Goal: Information Seeking & Learning: Learn about a topic

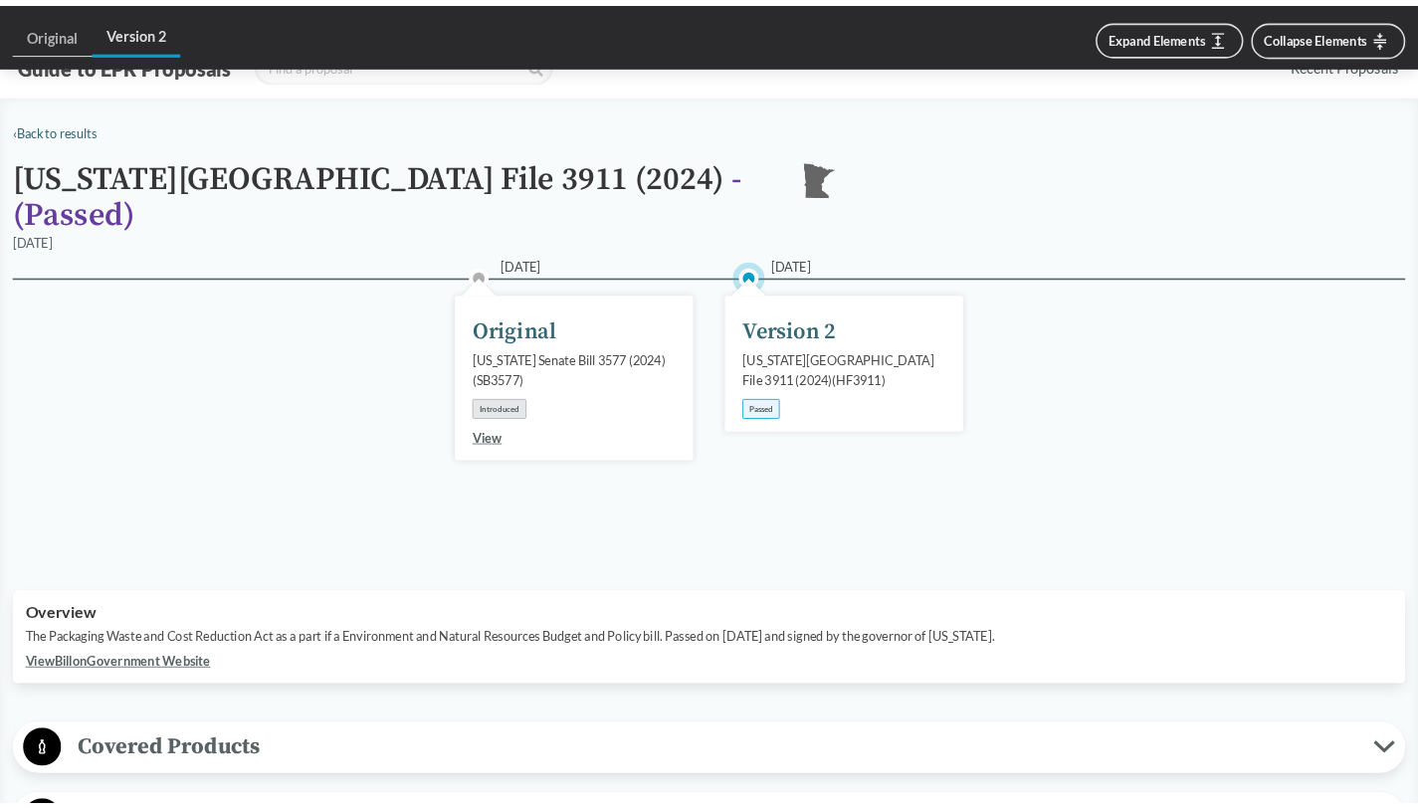
scroll to position [1826, 0]
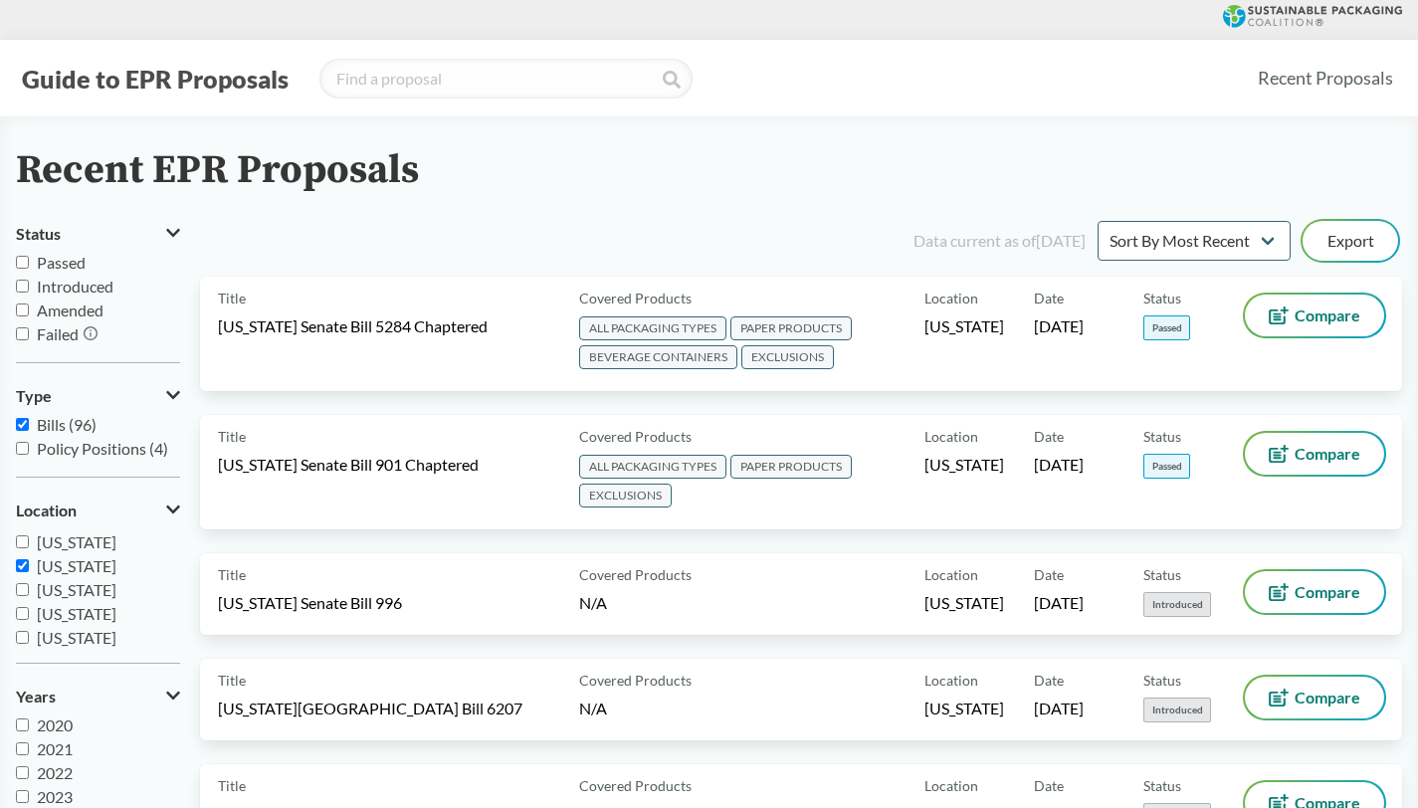
scroll to position [287, 0]
click at [24, 564] on input "[US_STATE]" at bounding box center [22, 562] width 13 height 13
checkbox input "false"
click at [24, 608] on input "[US_STATE]" at bounding box center [22, 610] width 13 height 13
checkbox input "true"
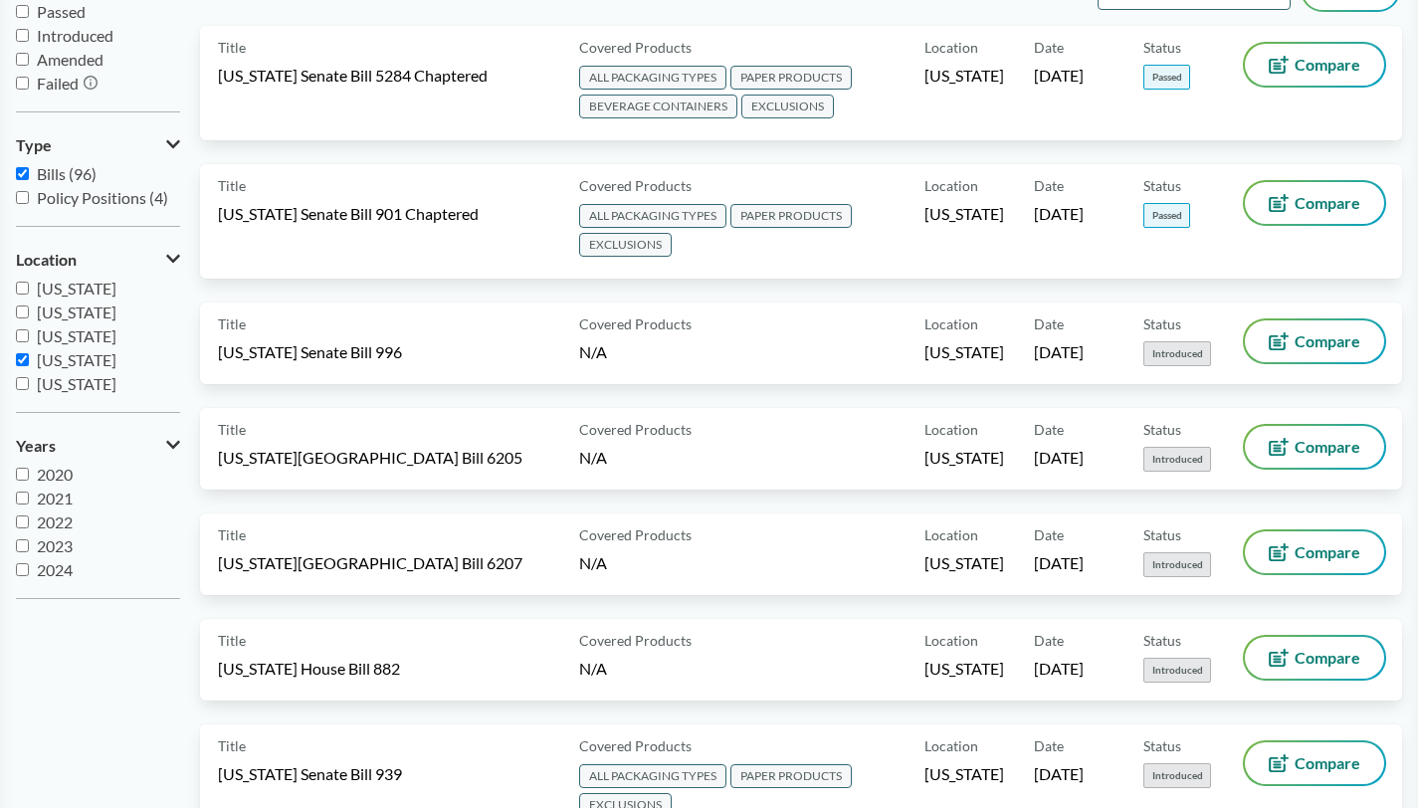
scroll to position [24, 0]
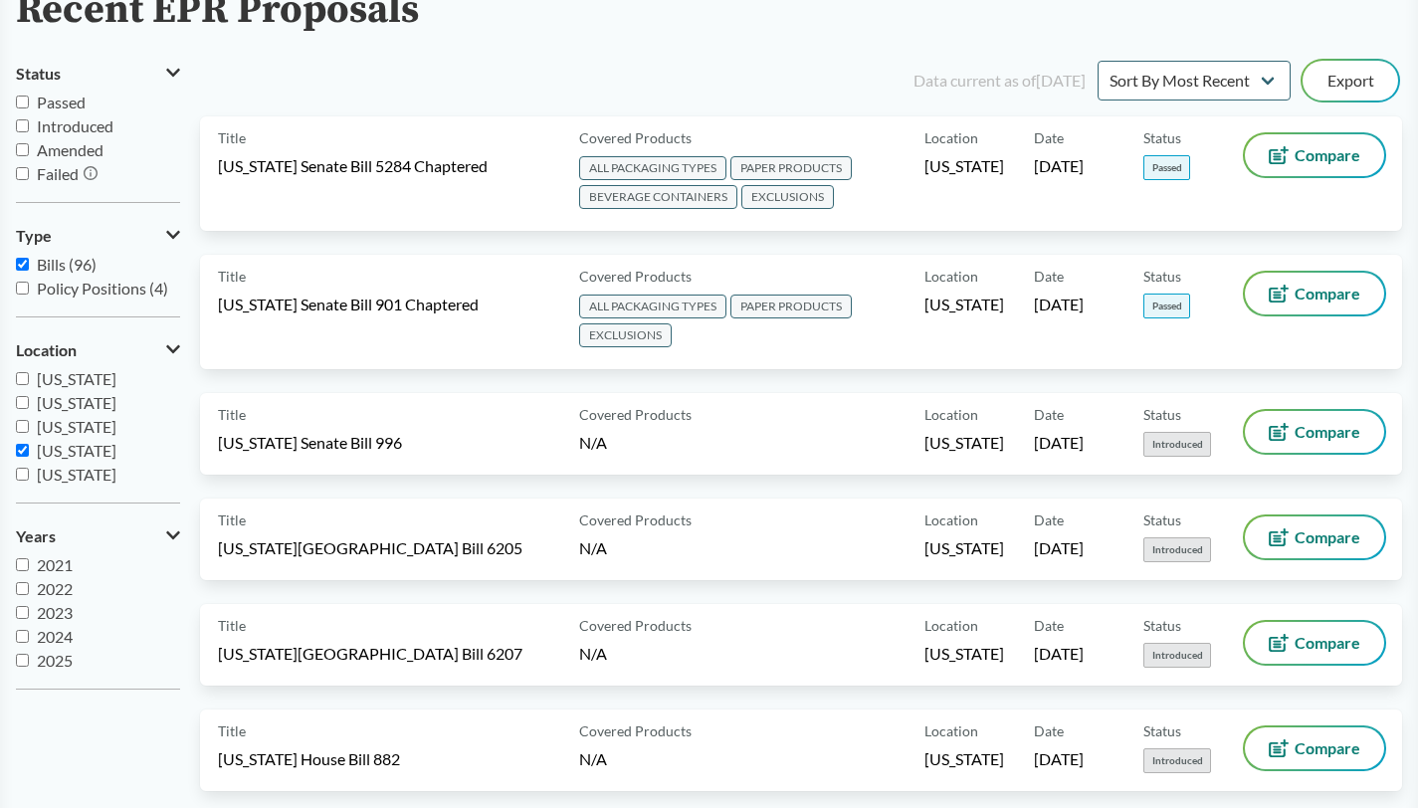
scroll to position [0, 0]
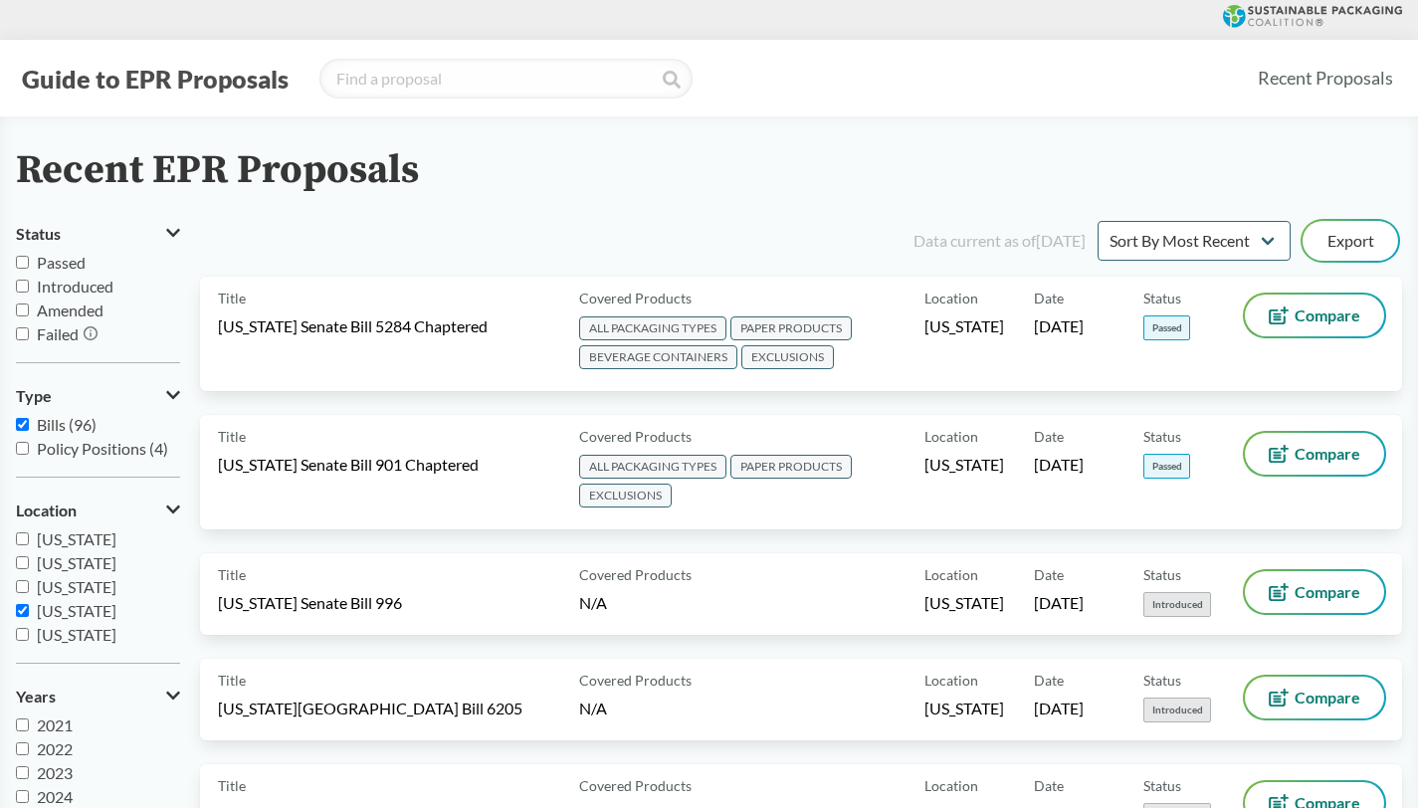
click at [20, 269] on label "Passed" at bounding box center [98, 263] width 164 height 24
click at [20, 269] on input "Passed" at bounding box center [22, 262] width 13 height 13
checkbox input "true"
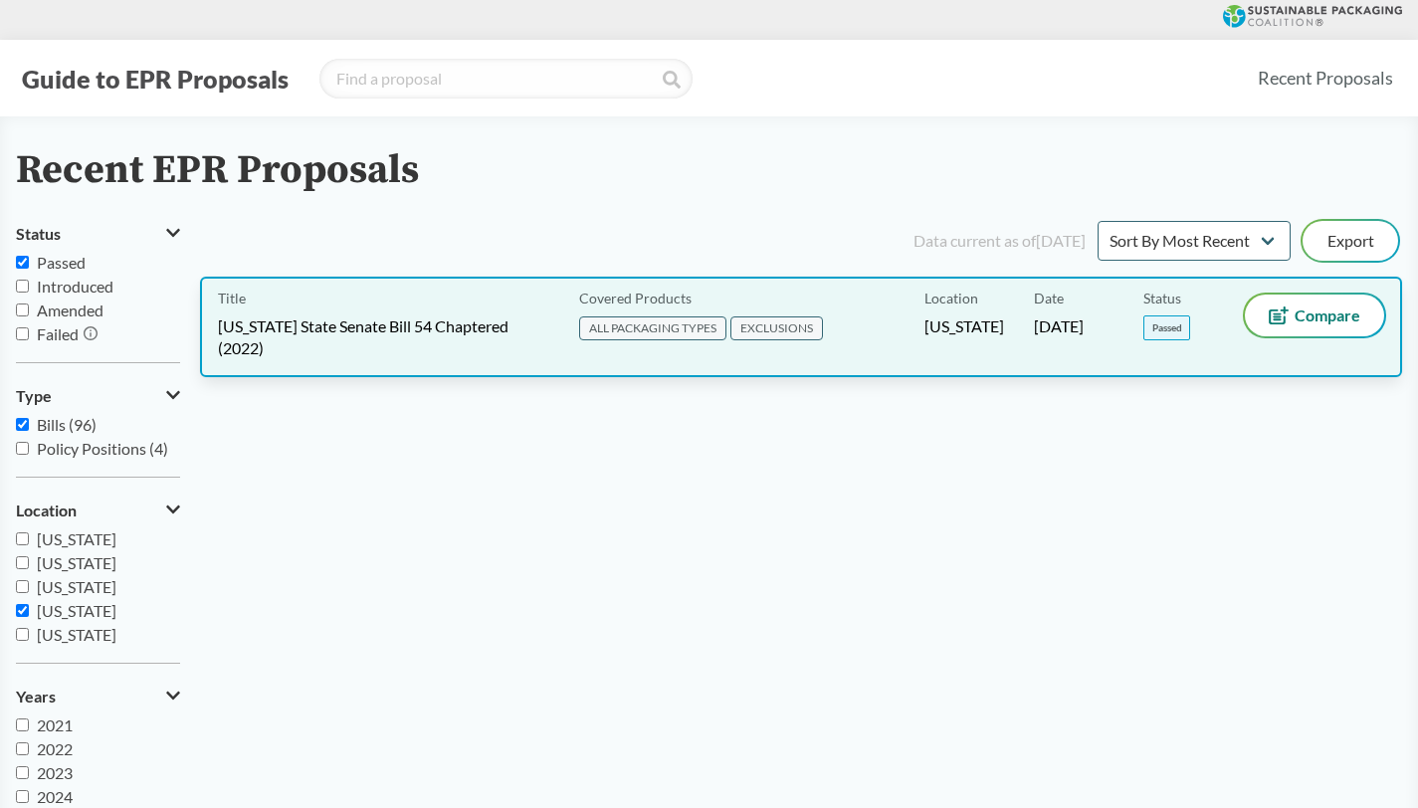
click at [404, 311] on div "Title [US_STATE] State Senate Bill 54 Chaptered (2022)" at bounding box center [394, 327] width 353 height 65
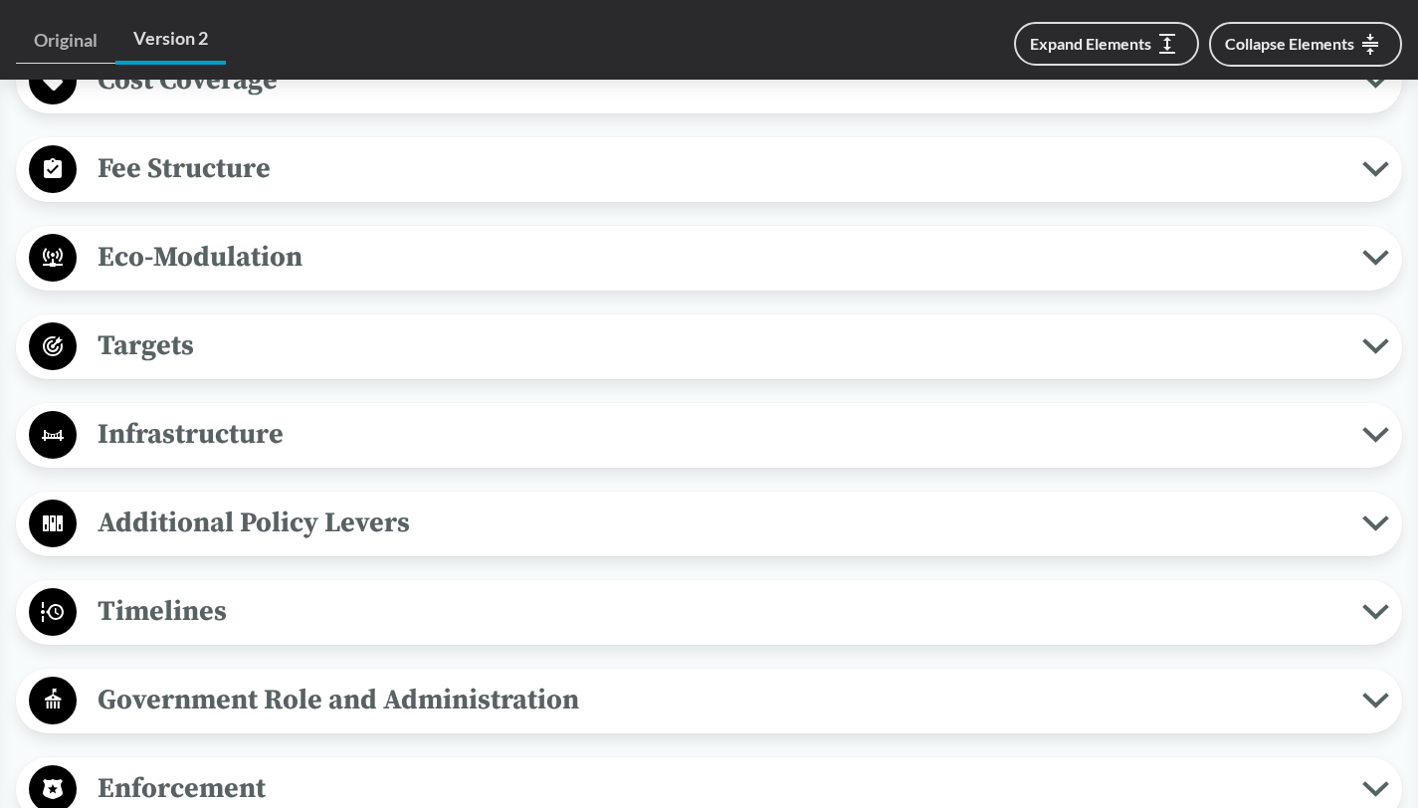
scroll to position [1365, 0]
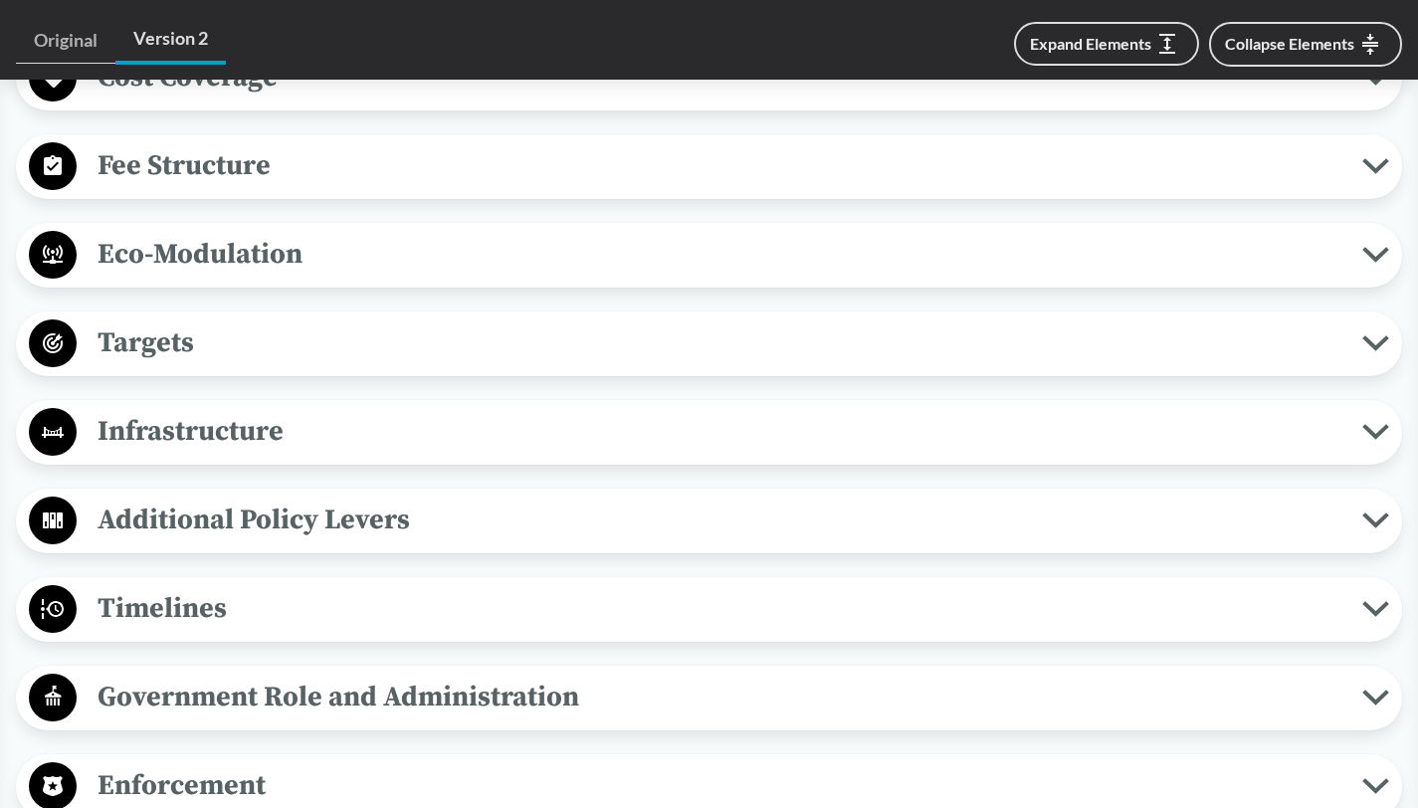
click at [1374, 610] on icon at bounding box center [1375, 609] width 21 height 10
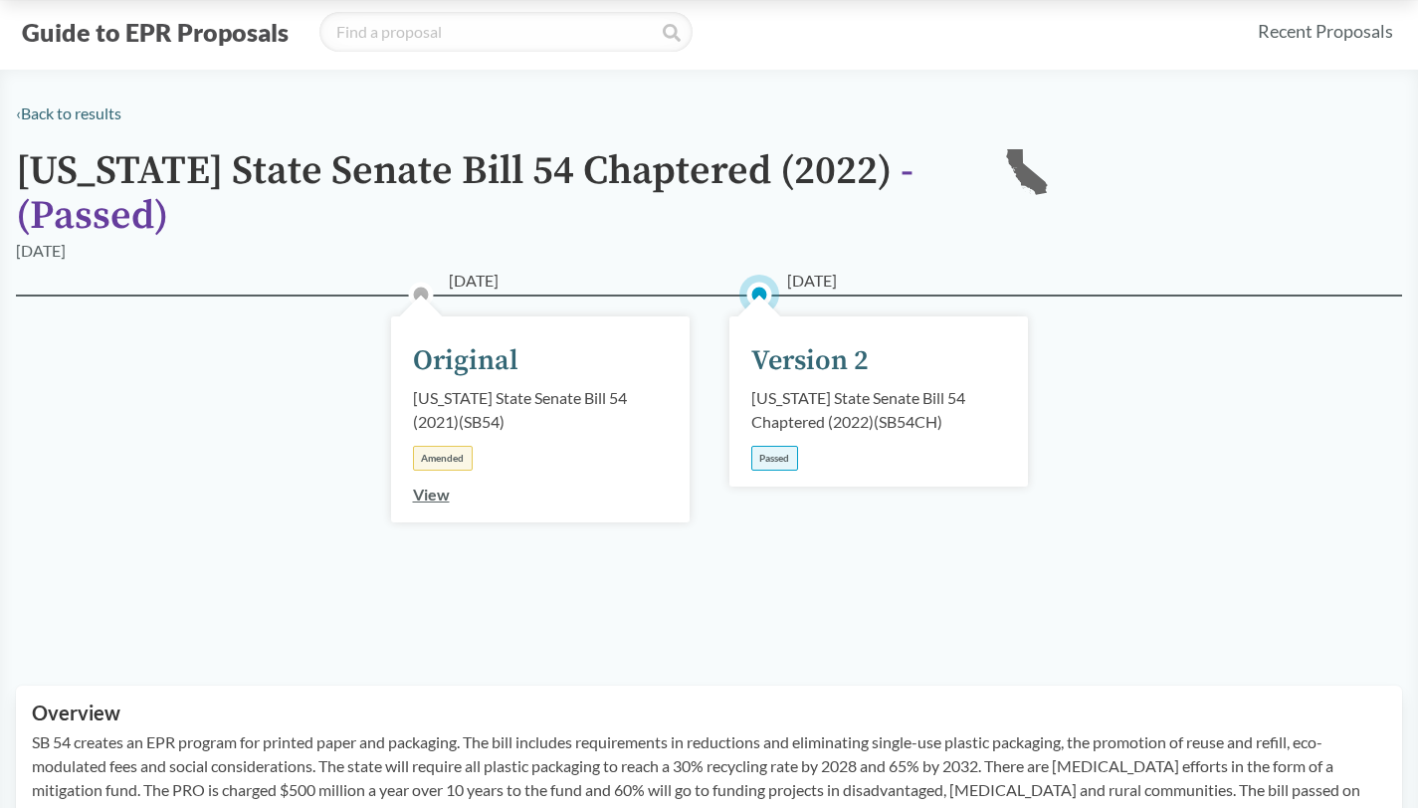
scroll to position [37, 0]
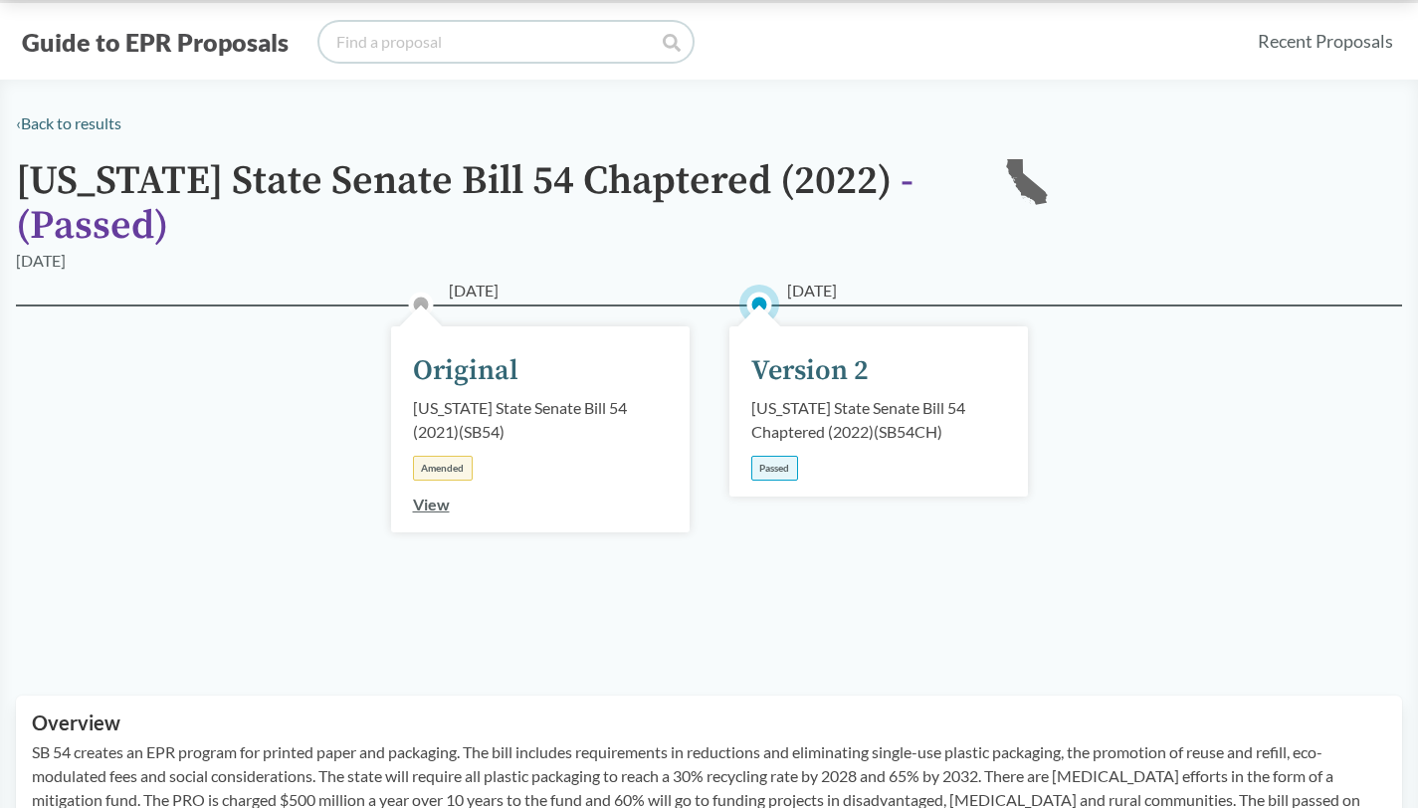
click at [423, 48] on input "search" at bounding box center [505, 42] width 373 height 40
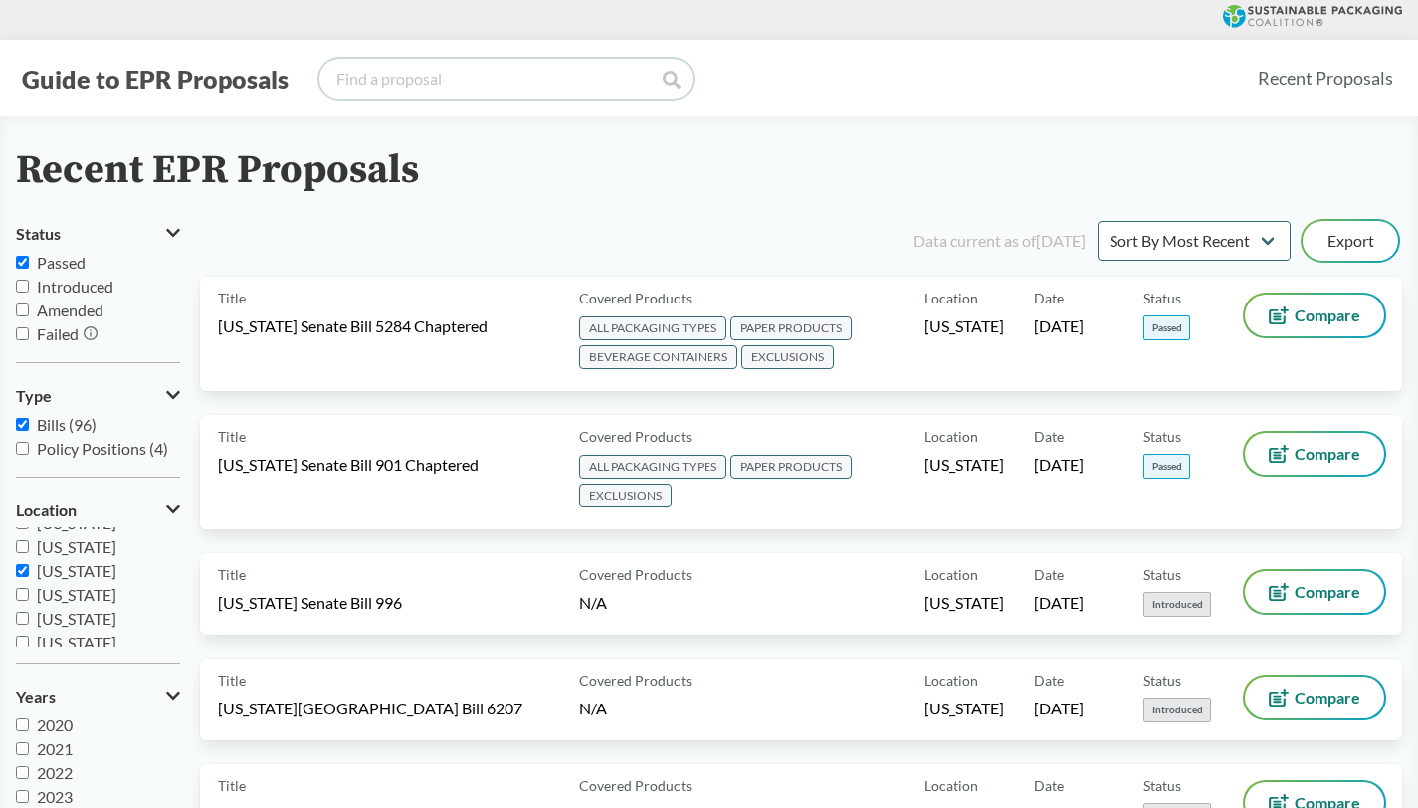
scroll to position [351, 0]
click at [20, 548] on input "[US_STATE]" at bounding box center [22, 545] width 13 height 13
checkbox input "false"
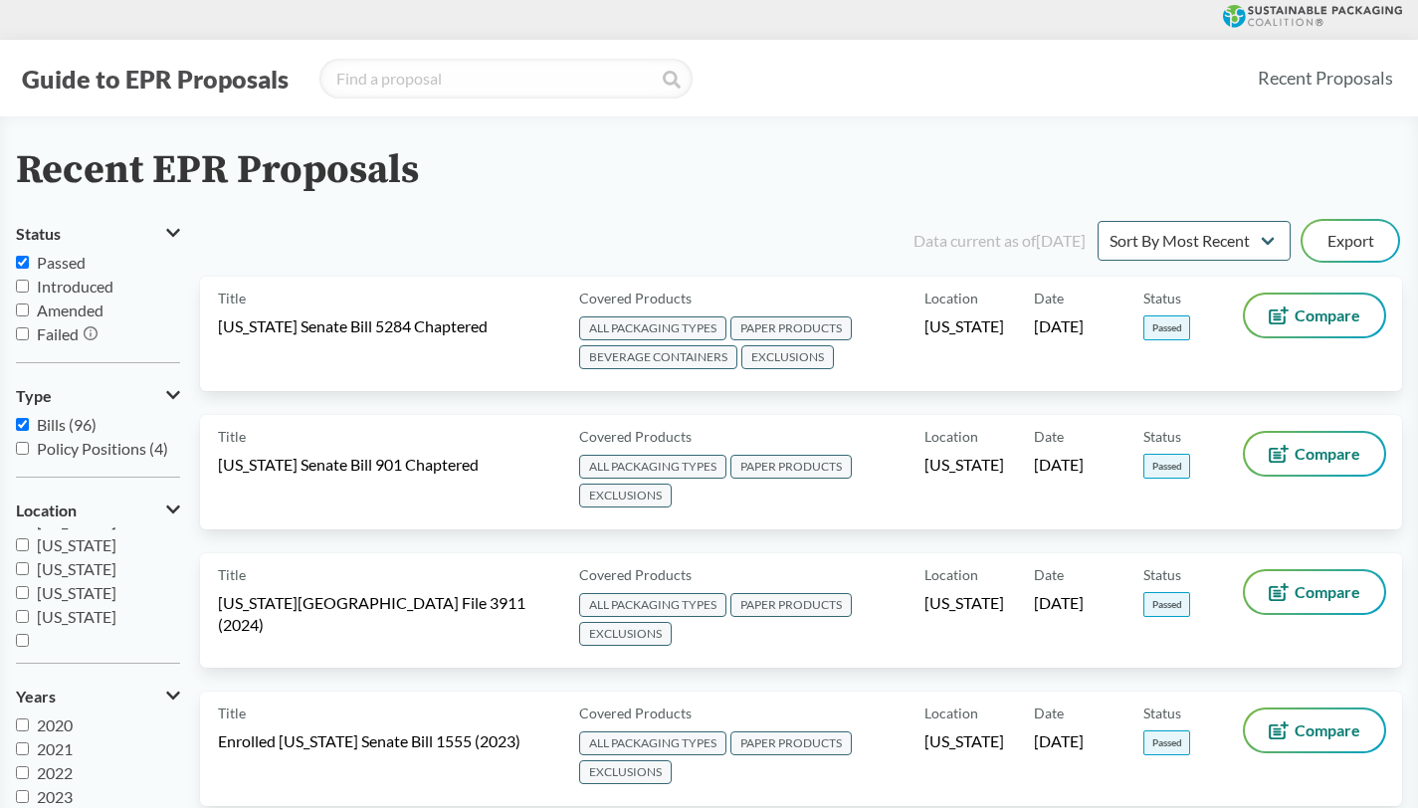
scroll to position [430, 0]
click at [26, 613] on input "[US_STATE]" at bounding box center [22, 610] width 13 height 13
checkbox input "true"
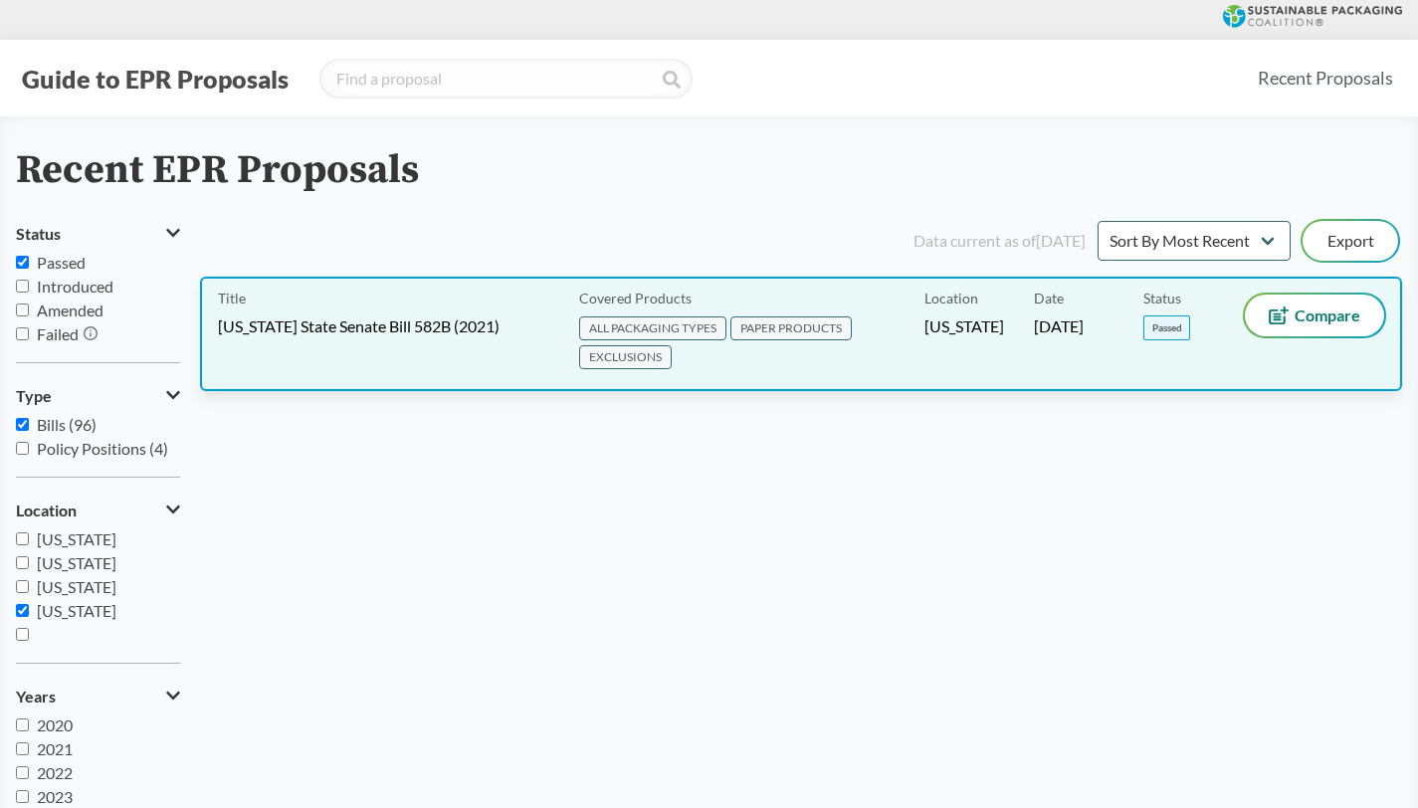
click at [459, 333] on span "[US_STATE] State Senate Bill 582B (2021)" at bounding box center [359, 326] width 282 height 22
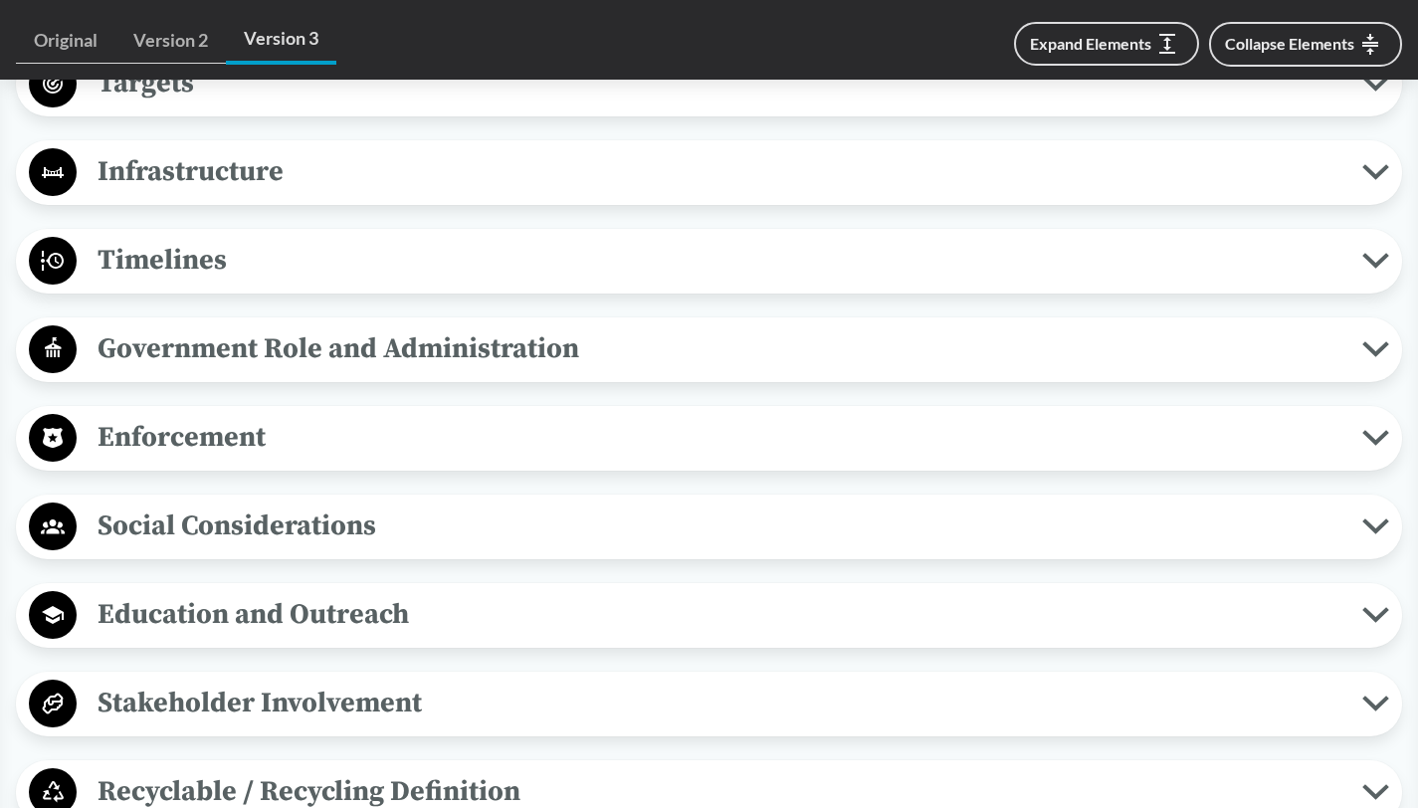
scroll to position [1627, 0]
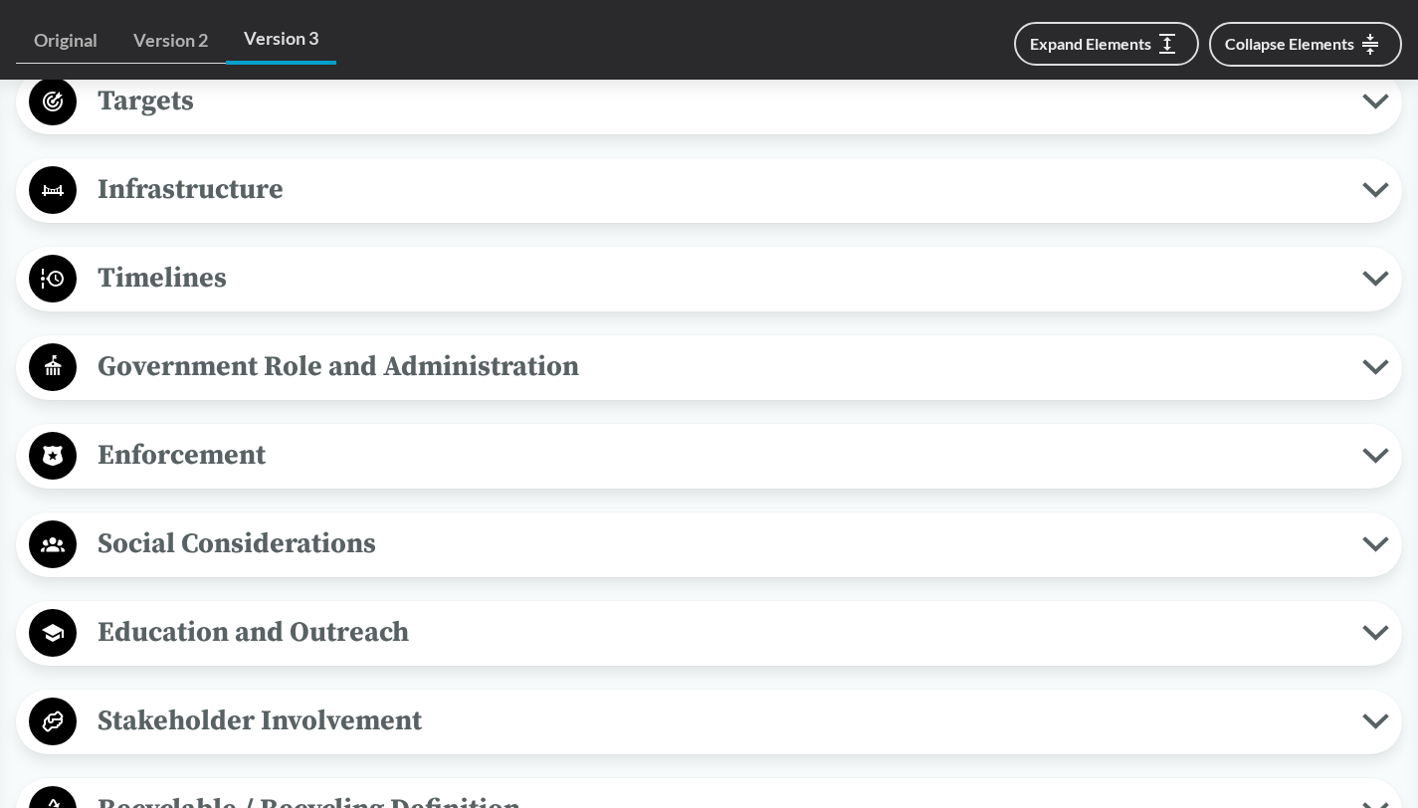
click at [1370, 283] on icon at bounding box center [1375, 279] width 27 height 16
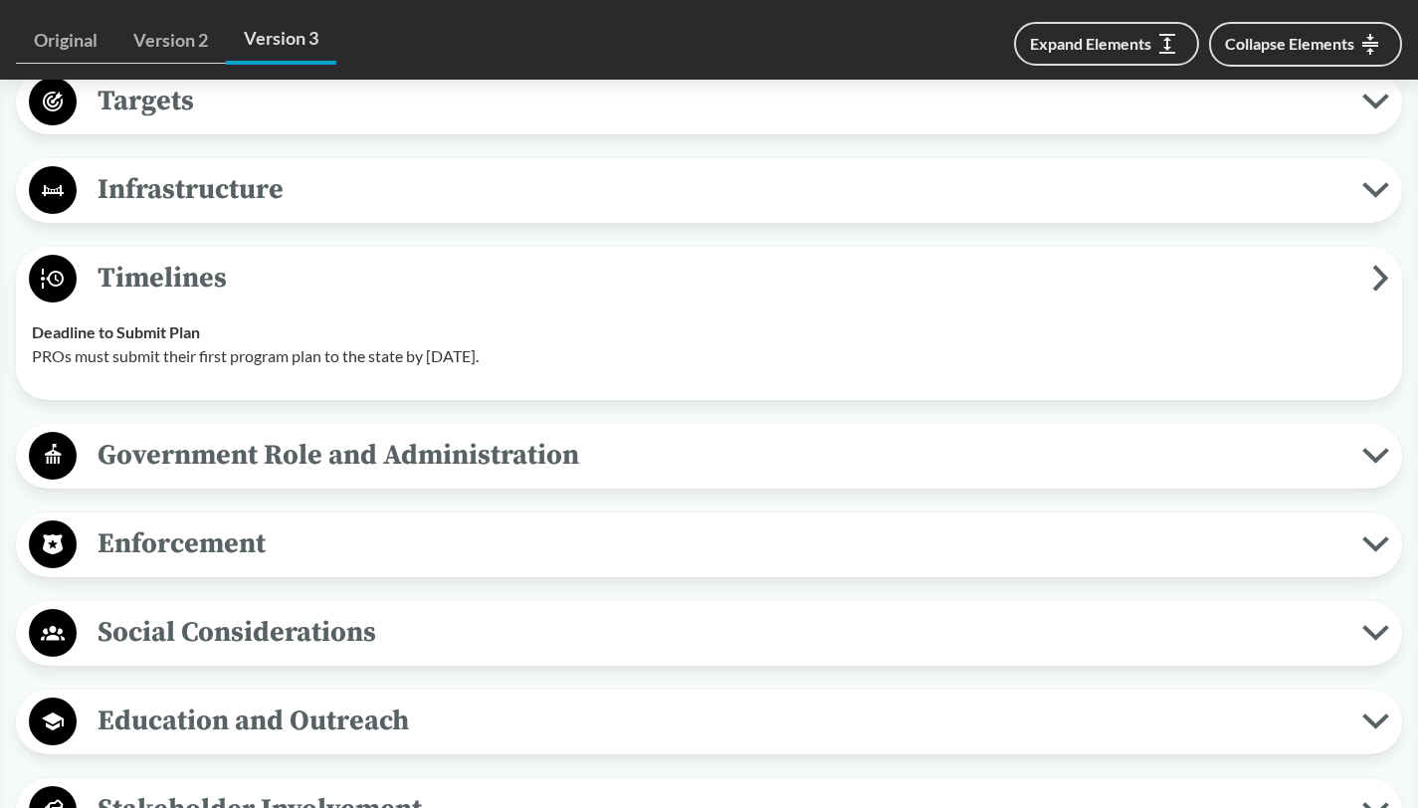
click at [1376, 279] on icon at bounding box center [1380, 278] width 17 height 27
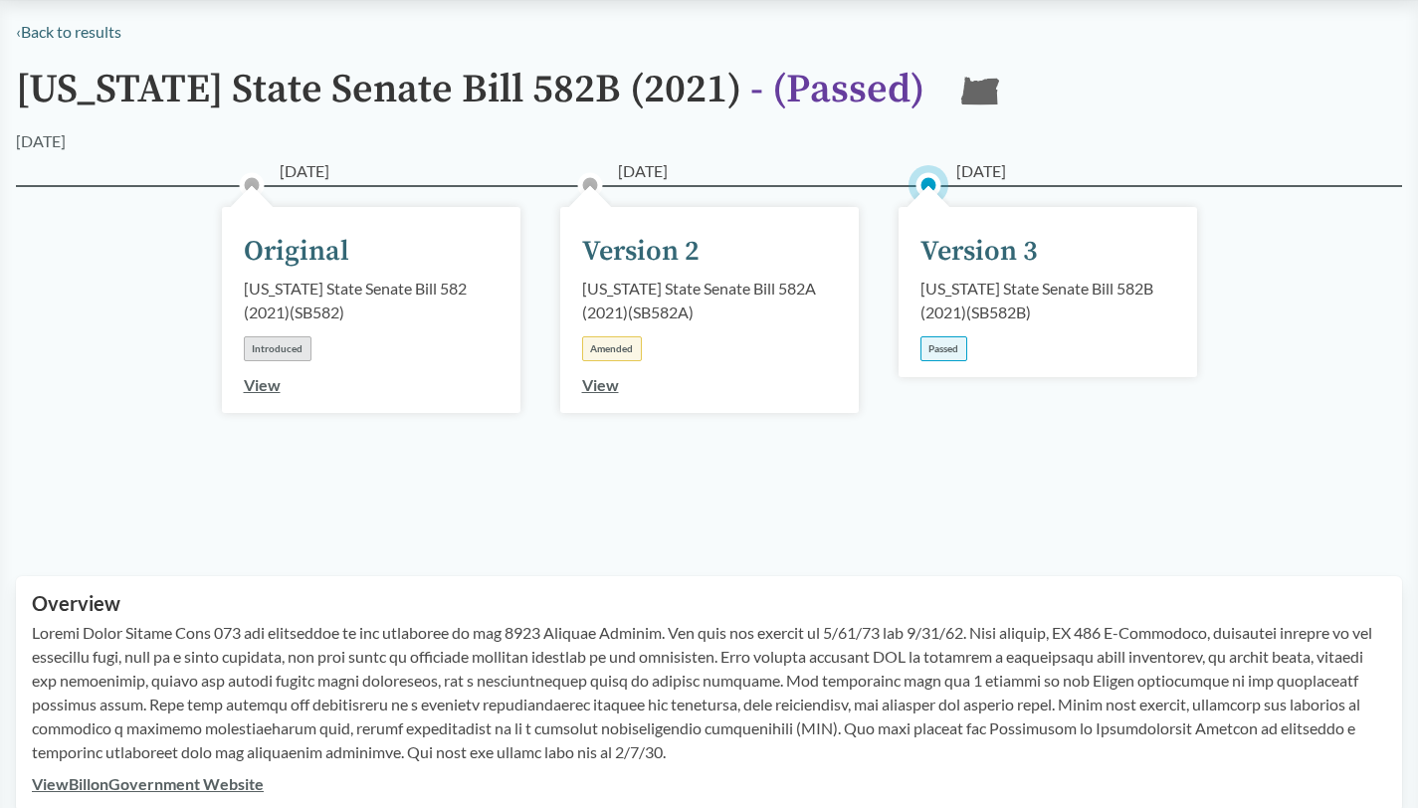
scroll to position [0, 0]
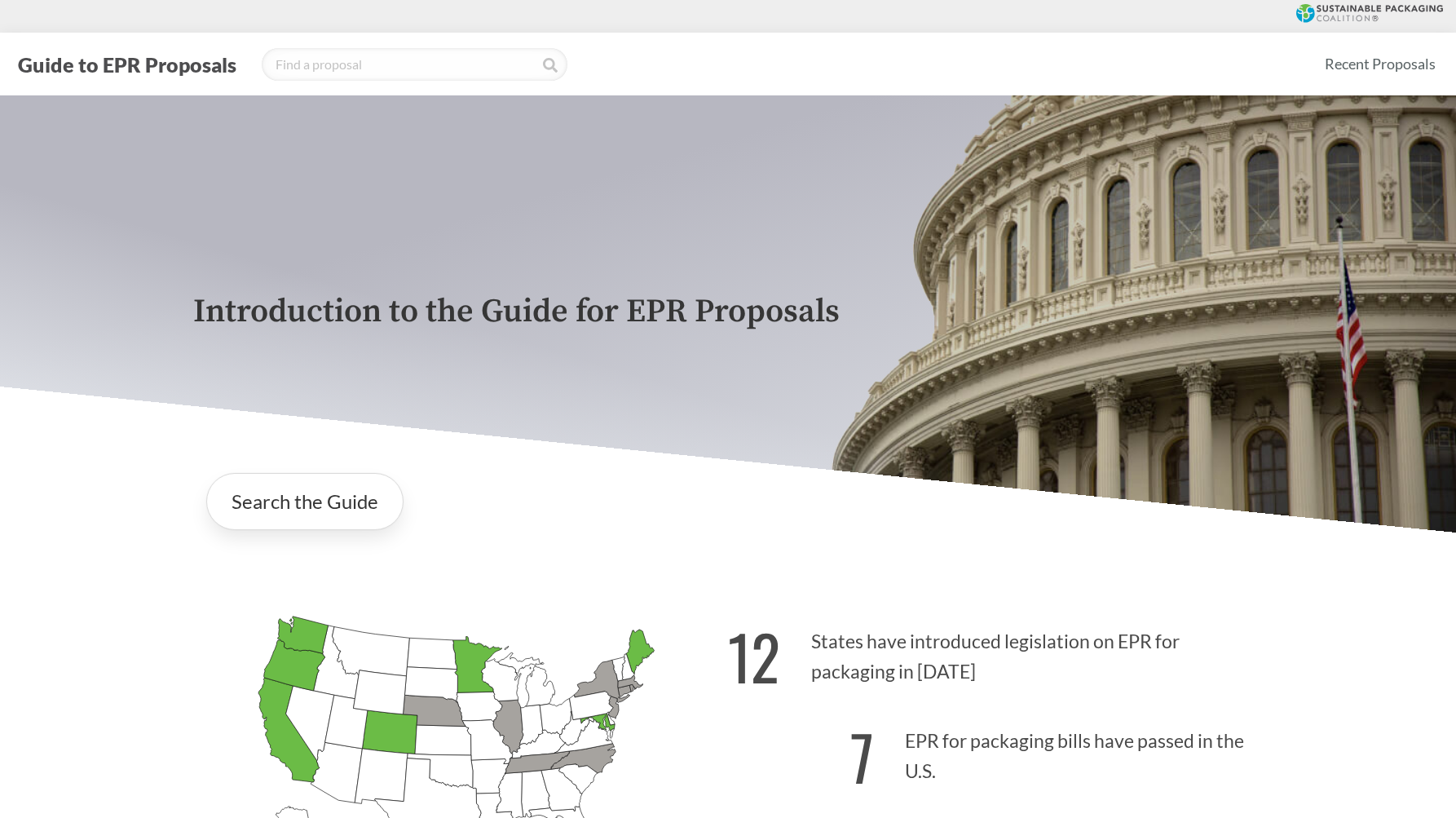
scroll to position [228, 0]
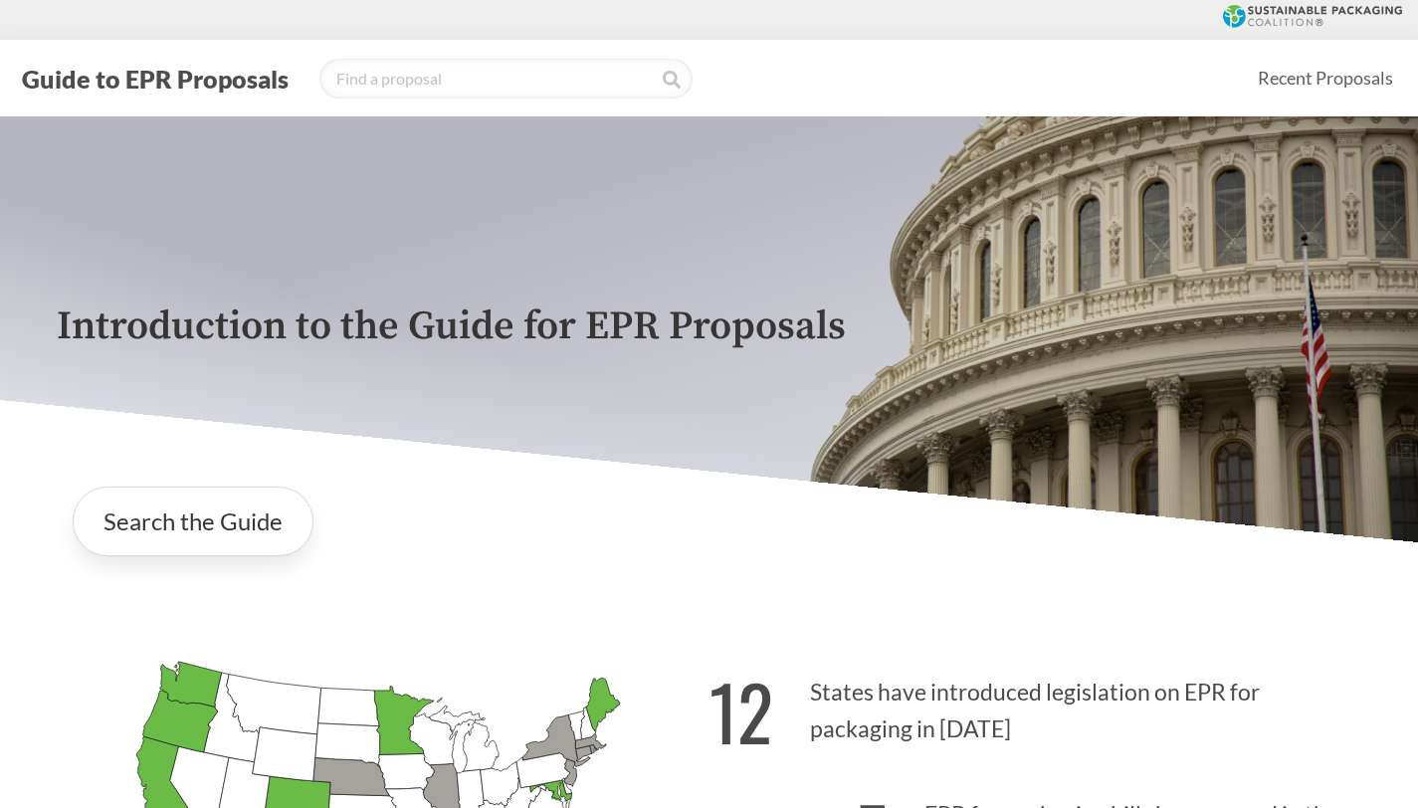
scroll to position [278, 0]
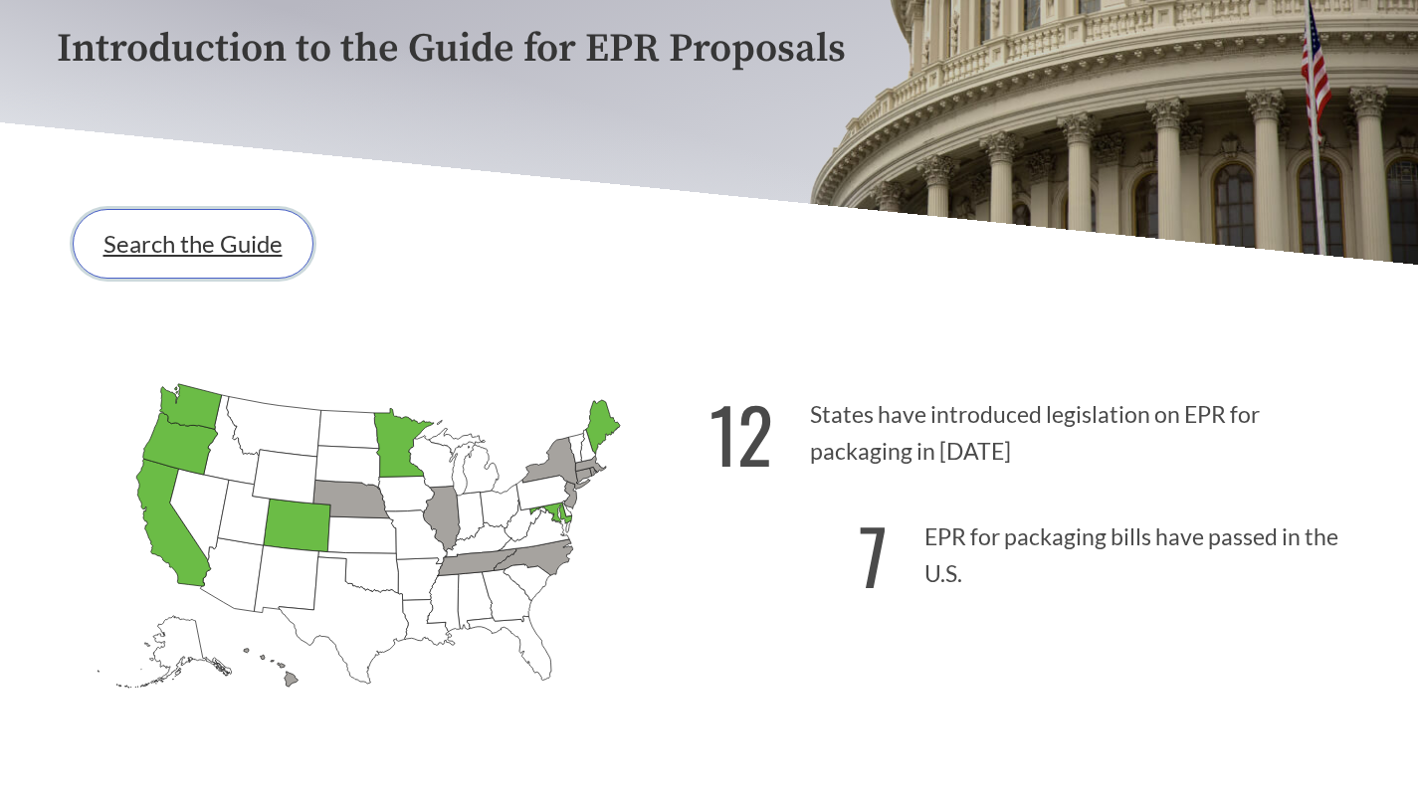
click at [227, 255] on link "Search the Guide" at bounding box center [193, 244] width 241 height 70
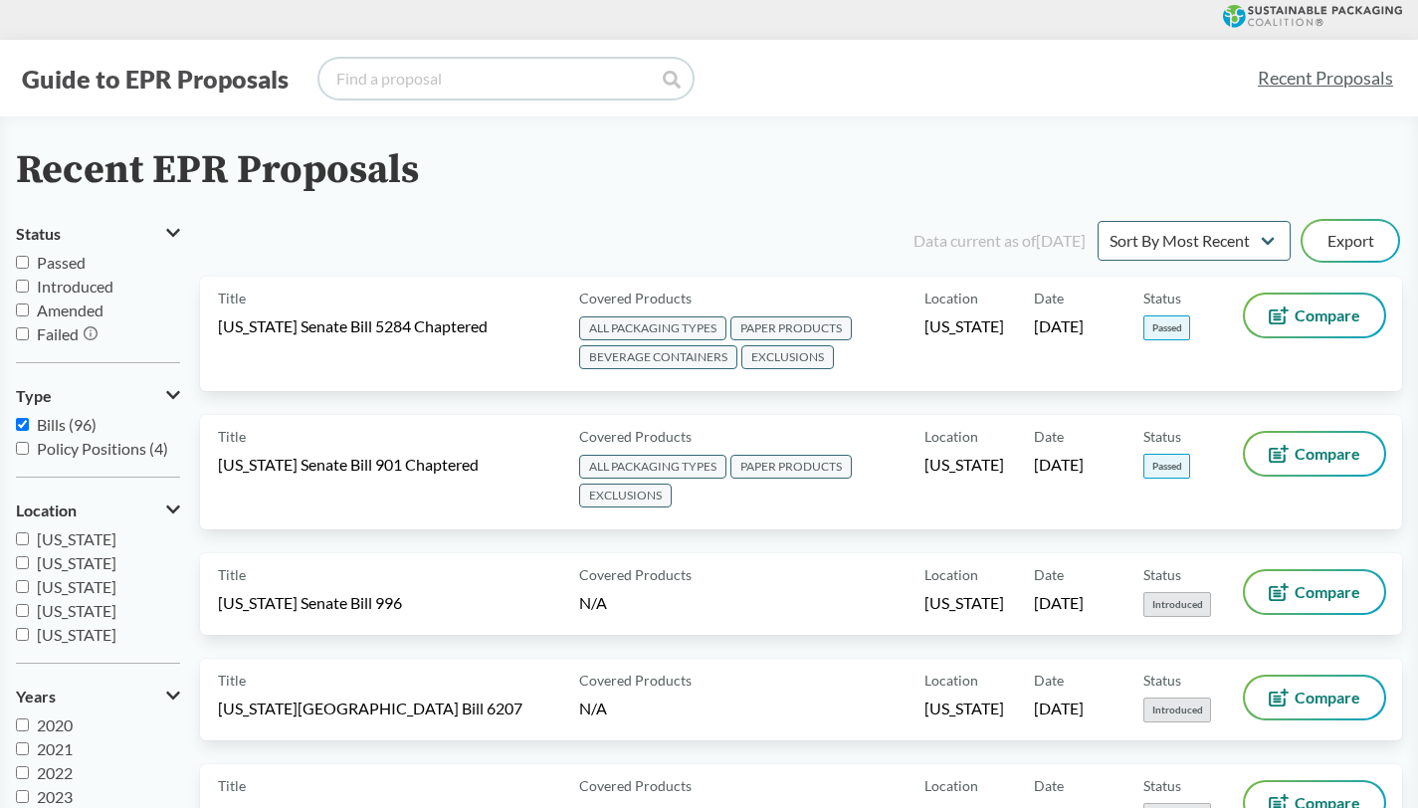
click at [462, 79] on input "search" at bounding box center [505, 79] width 373 height 40
type input "[US_STATE]"
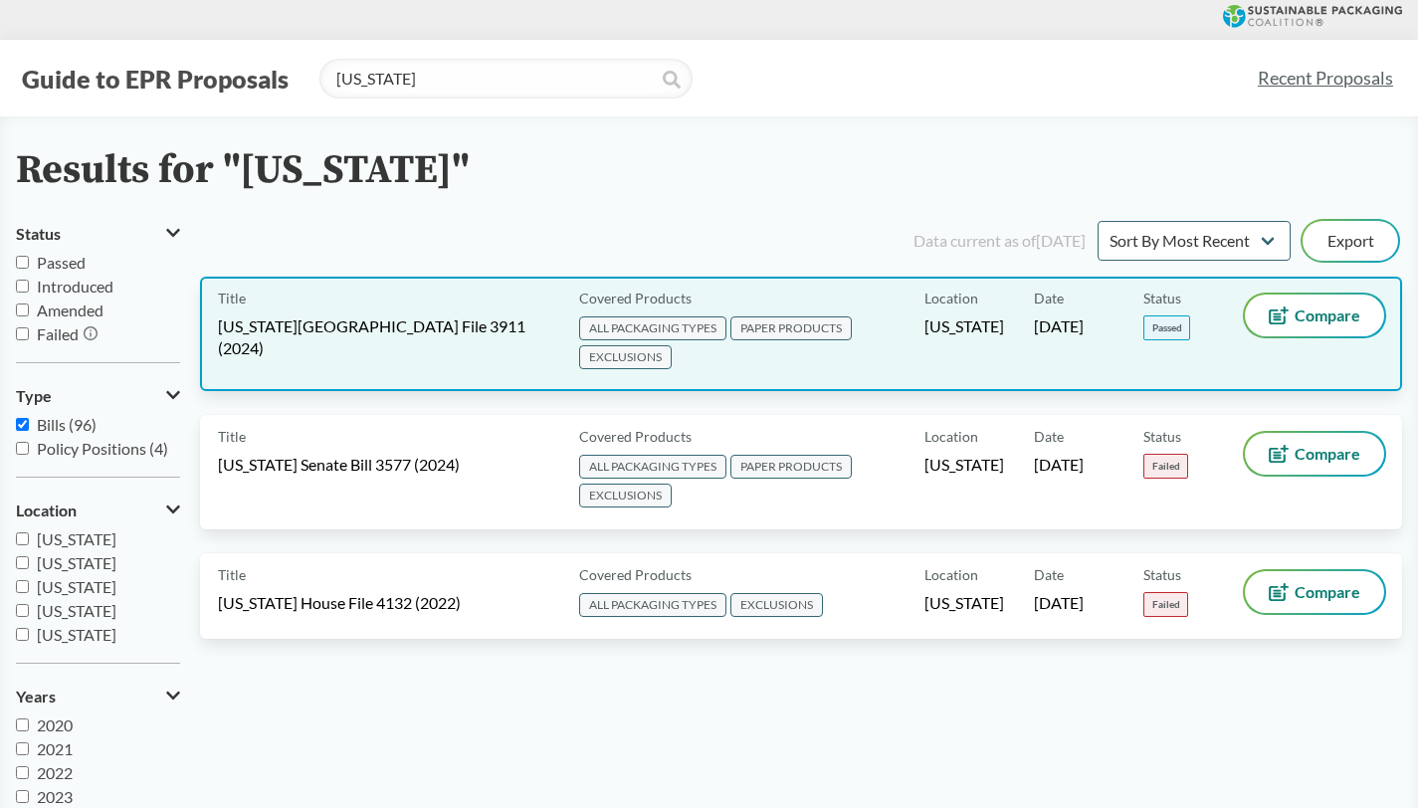
click at [407, 340] on div "Title Minnesota House File 3911 (2024)" at bounding box center [394, 334] width 353 height 79
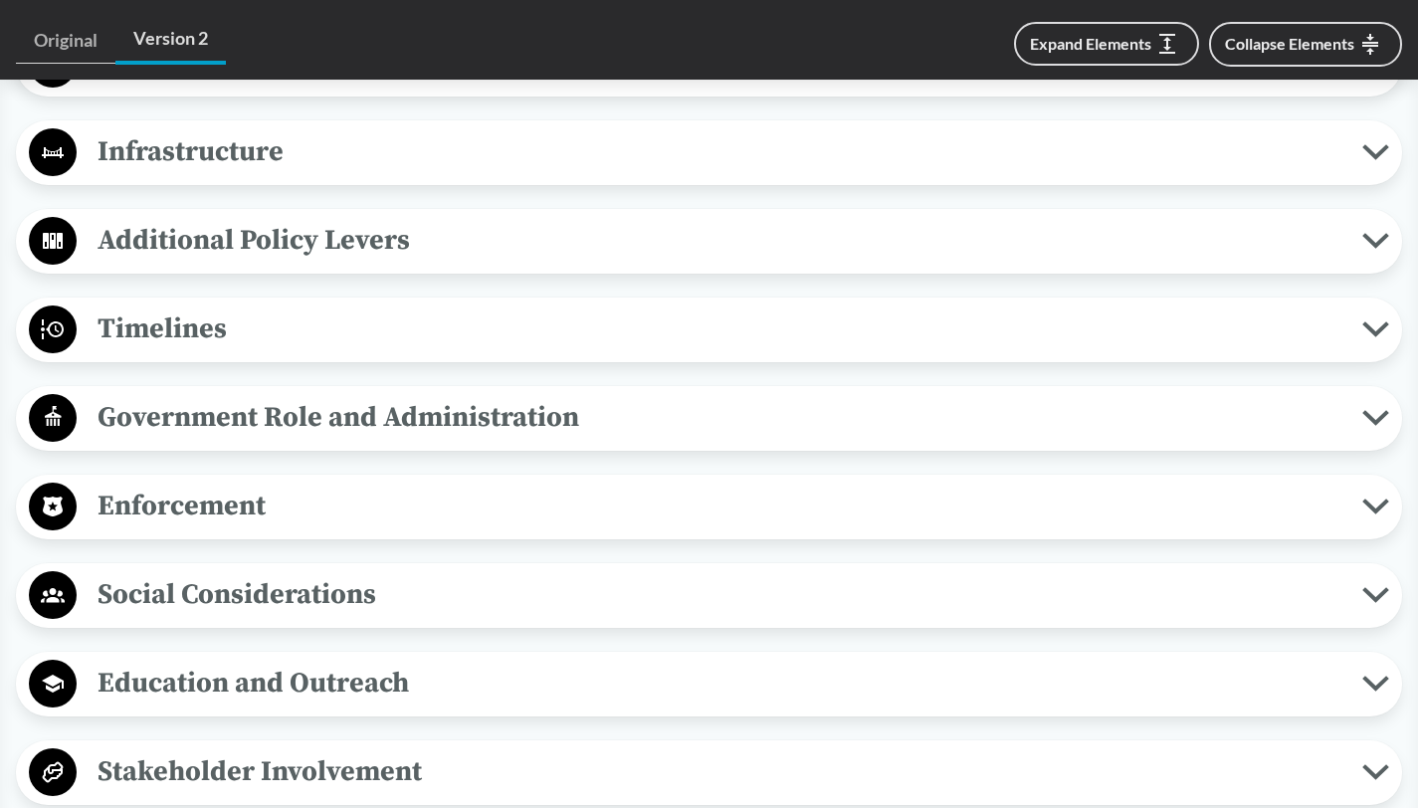
scroll to position [1669, 0]
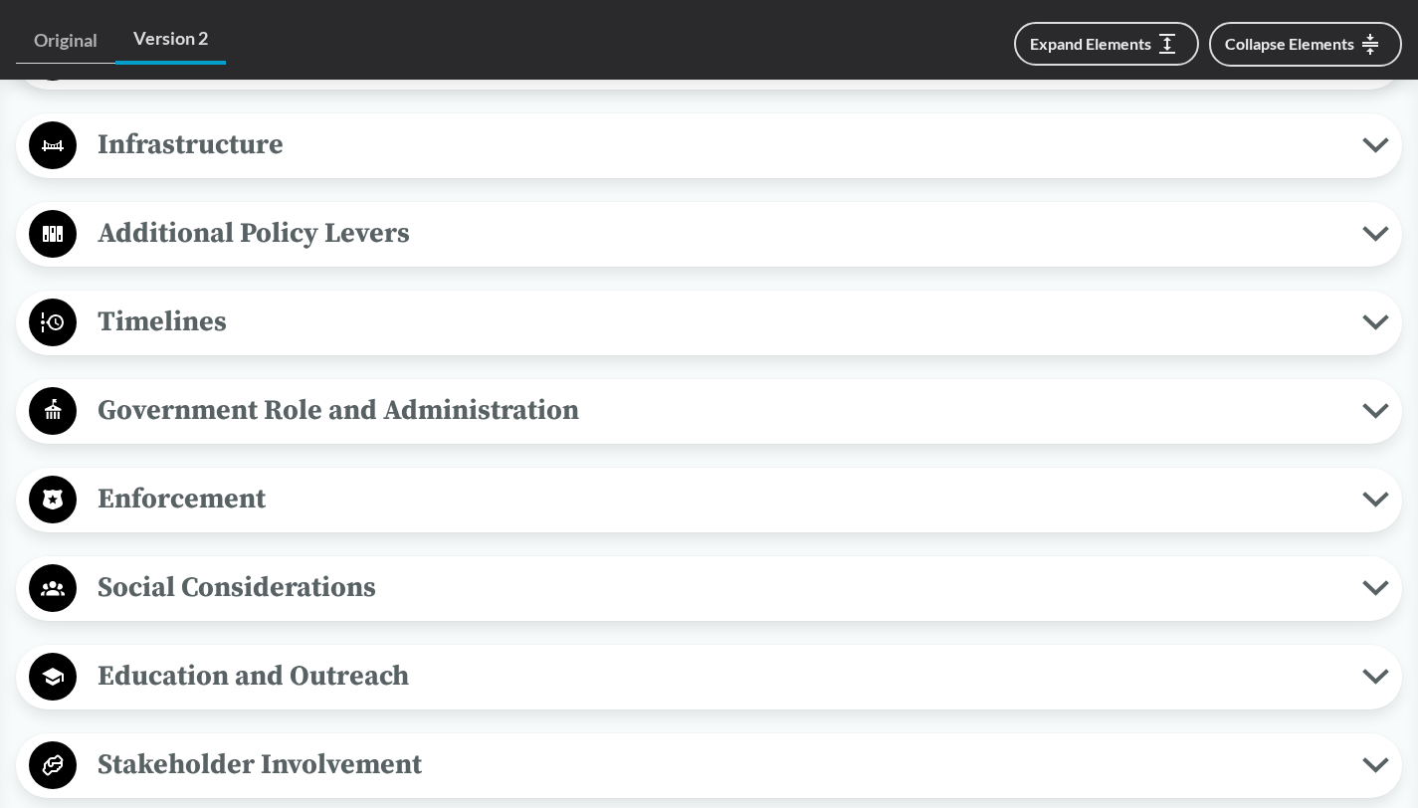
click at [1382, 314] on icon at bounding box center [1375, 322] width 27 height 16
